Goal: Check status: Check status

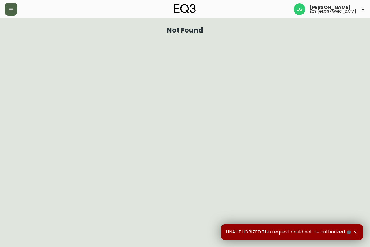
click at [11, 7] on icon "button" at bounding box center [11, 9] width 5 height 5
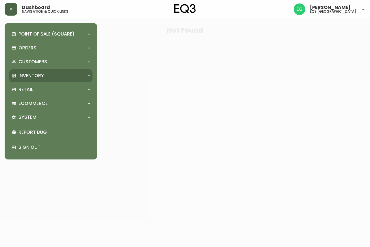
click at [27, 73] on p "Inventory" at bounding box center [31, 76] width 25 height 6
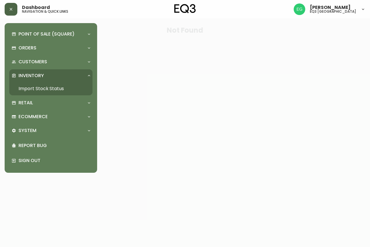
click at [28, 86] on link "Import Stock Status" at bounding box center [50, 88] width 83 height 13
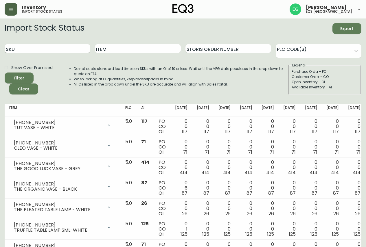
click at [40, 49] on input "SKU" at bounding box center [48, 48] width 86 height 9
type input "[PHONE_NUMBER]"
click at [5, 73] on button "Filter" at bounding box center [19, 78] width 29 height 11
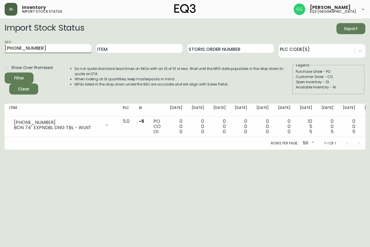
drag, startPoint x: 67, startPoint y: 49, endPoint x: 0, endPoint y: 41, distance: 67.9
click at [0, 41] on main "Import Stock Status Export SKU [PHONE_NUMBER] Item Storis Order Number PLC Code…" at bounding box center [185, 84] width 370 height 131
